Goal: Information Seeking & Learning: Learn about a topic

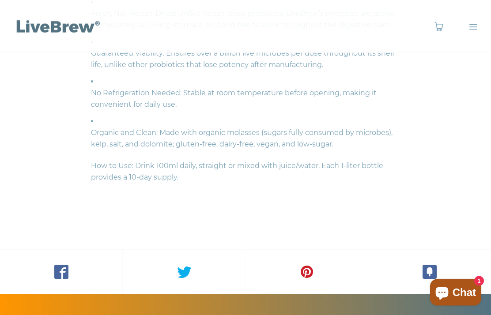
scroll to position [873, 0]
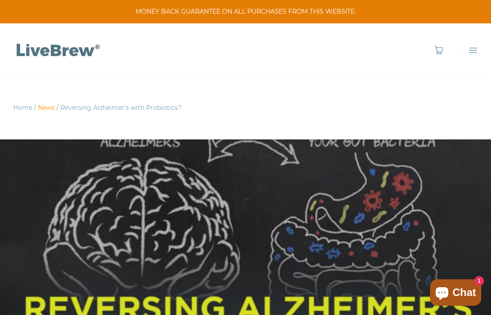
click at [45, 110] on link "News" at bounding box center [46, 108] width 17 height 8
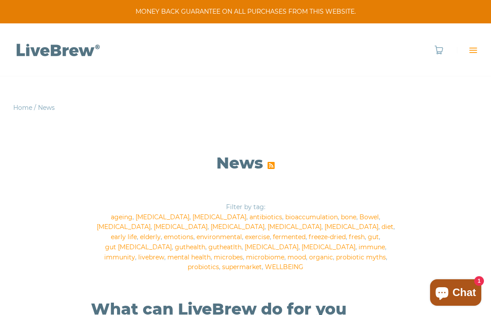
click at [471, 51] on span "Menu" at bounding box center [473, 50] width 9 height 9
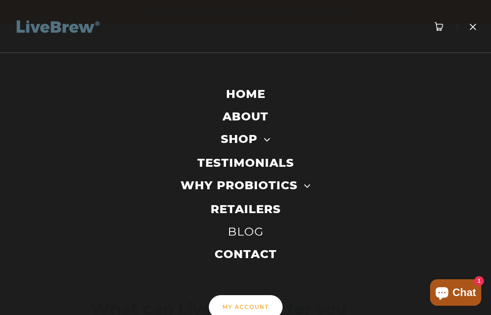
click at [243, 91] on link "HOME" at bounding box center [245, 94] width 39 height 16
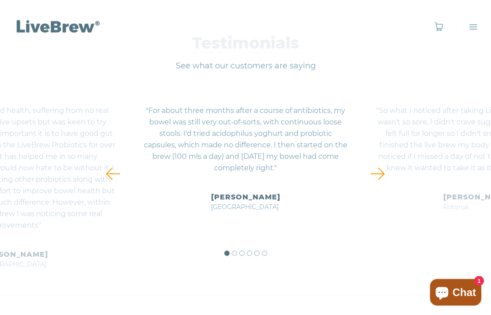
scroll to position [3071, 0]
click at [379, 175] on link at bounding box center [378, 174] width 32 height 18
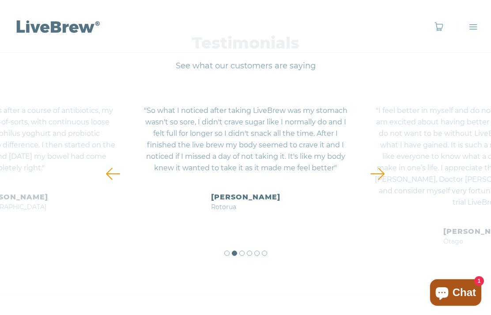
click at [376, 176] on link at bounding box center [378, 174] width 32 height 18
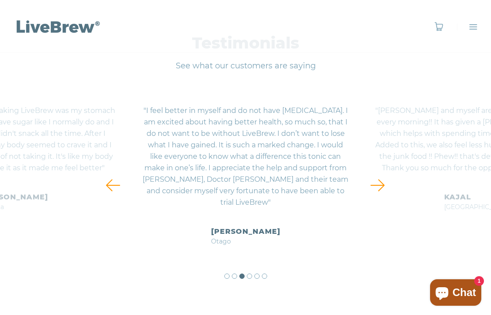
click at [382, 190] on link at bounding box center [378, 186] width 32 height 18
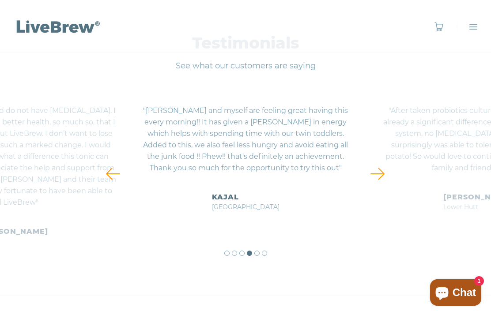
click at [377, 179] on link at bounding box center [378, 174] width 32 height 18
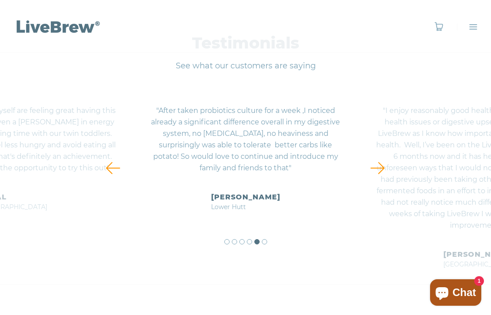
click at [378, 168] on link at bounding box center [378, 168] width 32 height 18
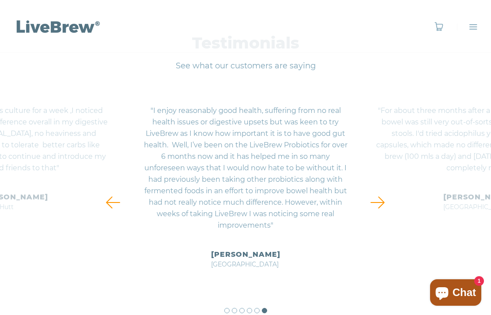
click at [387, 201] on link at bounding box center [378, 203] width 32 height 18
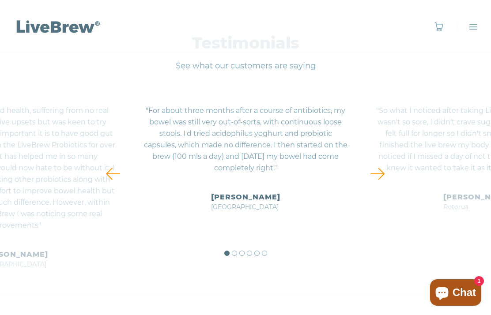
click at [384, 178] on link at bounding box center [378, 174] width 32 height 18
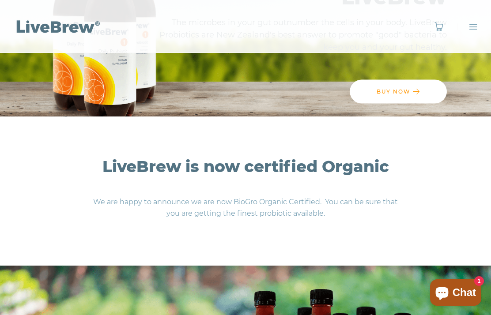
scroll to position [0, 0]
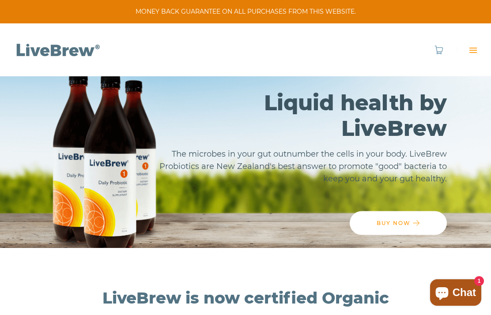
click at [473, 52] on span "Menu" at bounding box center [473, 50] width 9 height 9
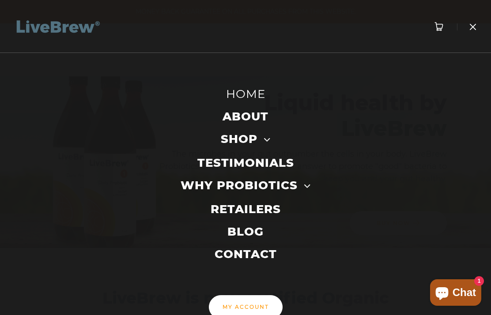
click at [265, 191] on link "WHY PROBIOTICS" at bounding box center [239, 186] width 117 height 16
click at [244, 234] on link "BLOG" at bounding box center [246, 232] width 36 height 16
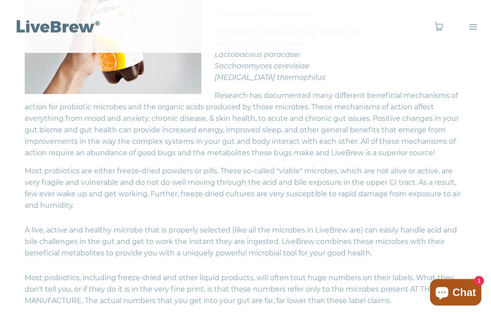
scroll to position [285, 0]
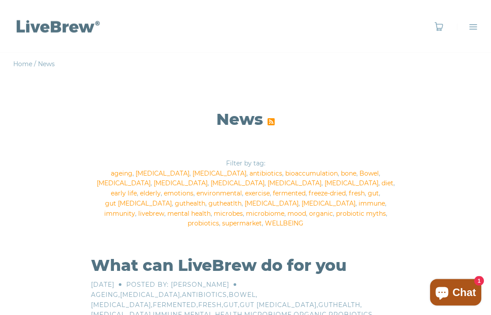
scroll to position [45, 0]
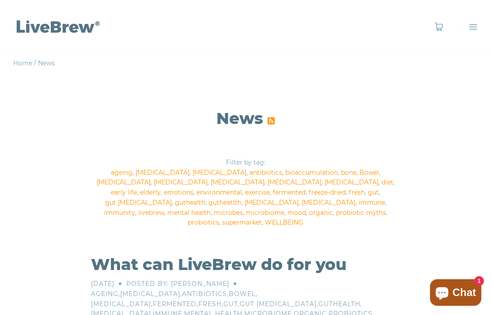
click at [207, 199] on link "guthealth" at bounding box center [191, 203] width 32 height 8
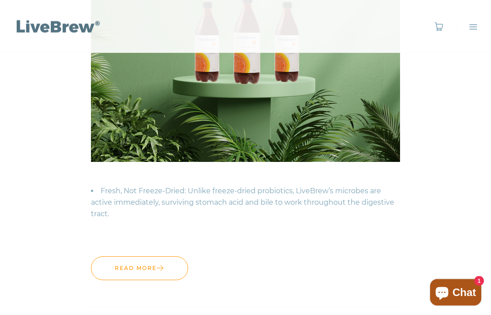
scroll to position [459, 0]
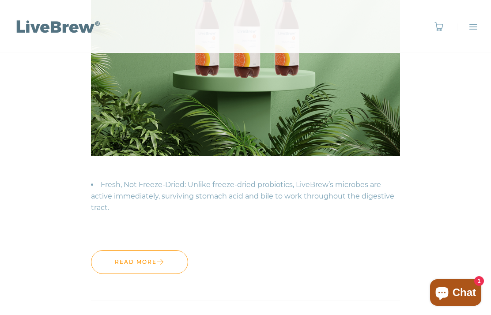
click at [117, 254] on link "Read more" at bounding box center [139, 263] width 97 height 24
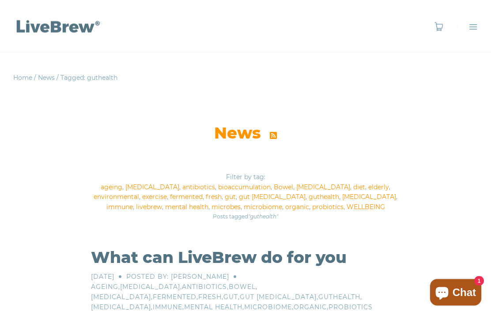
scroll to position [0, 0]
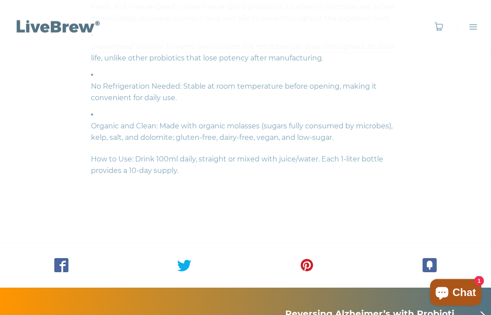
scroll to position [874, 0]
